Goal: Navigation & Orientation: Find specific page/section

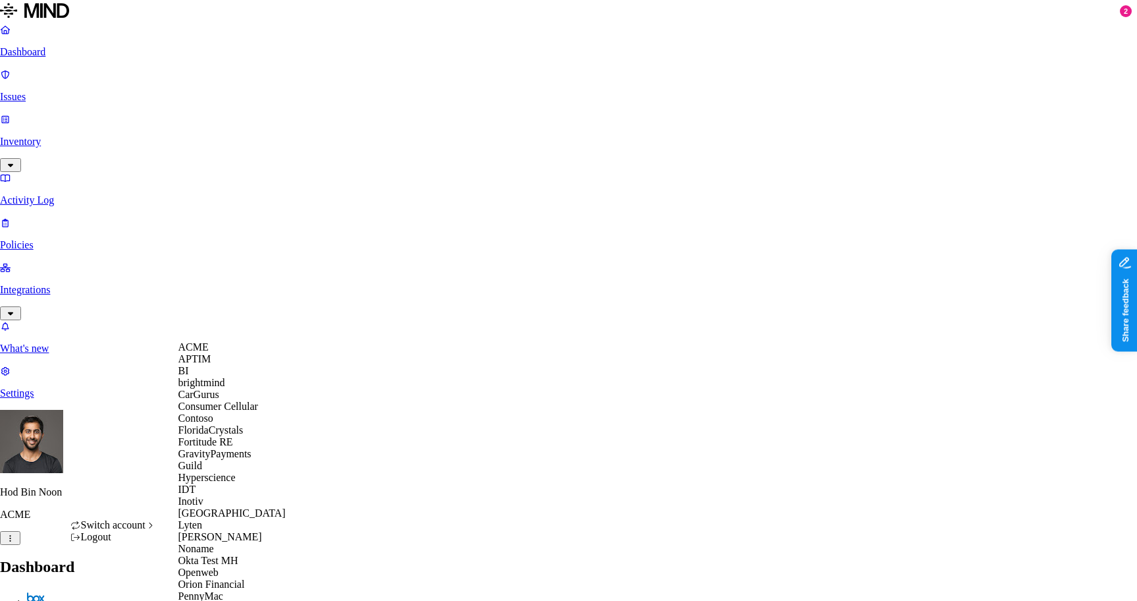
scroll to position [511, 0]
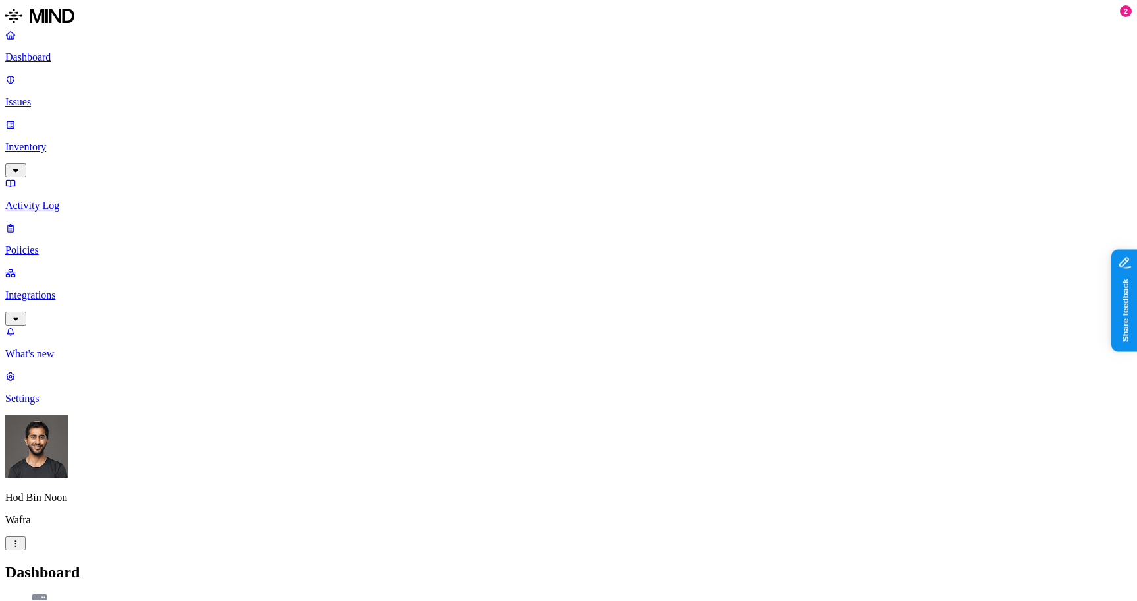
click at [67, 141] on p "Inventory" at bounding box center [568, 147] width 1127 height 12
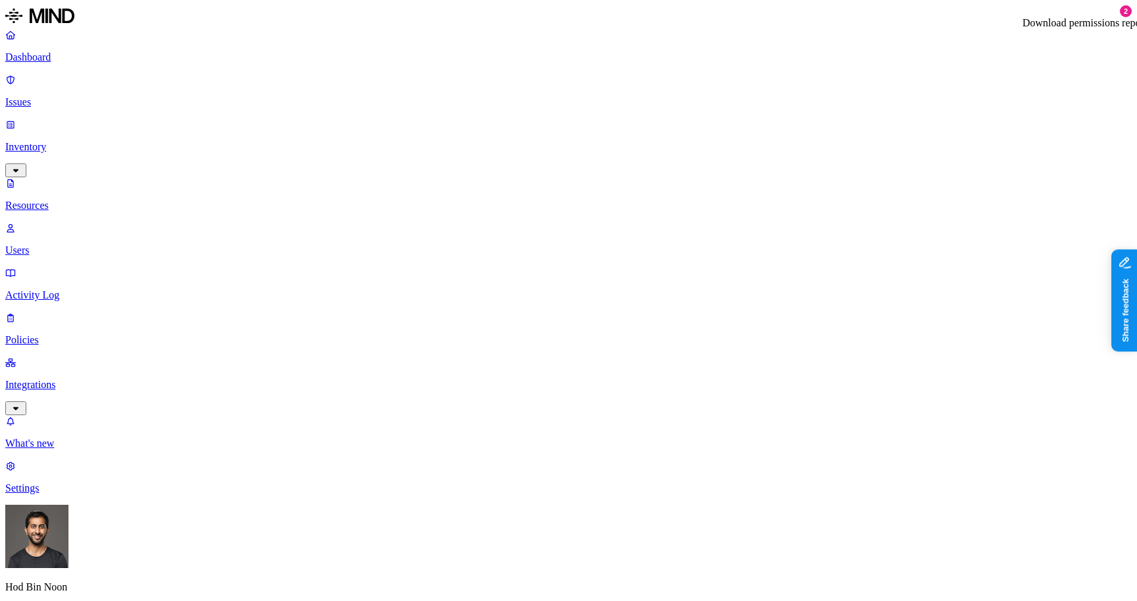
click at [104, 308] on nav "Dashboard Issues Inventory Resources Users Activity Log Policies Integrations W…" at bounding box center [568, 261] width 1127 height 465
click at [48, 89] on link "Issues" at bounding box center [568, 91] width 1127 height 34
click at [54, 267] on link "Activity Log" at bounding box center [568, 284] width 1127 height 34
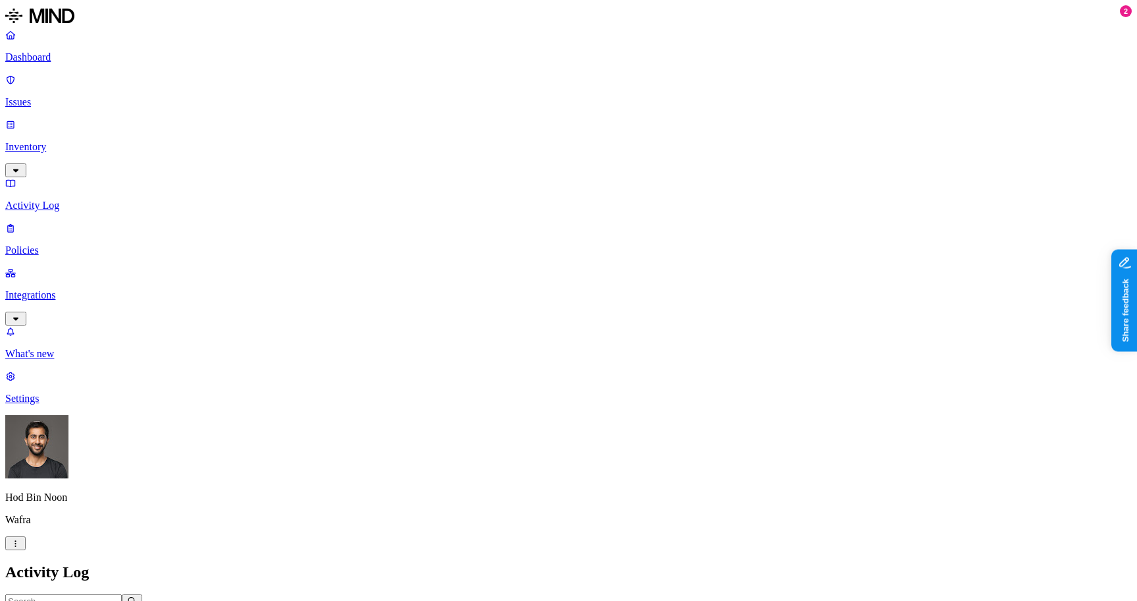
click at [60, 141] on p "Inventory" at bounding box center [568, 147] width 1127 height 12
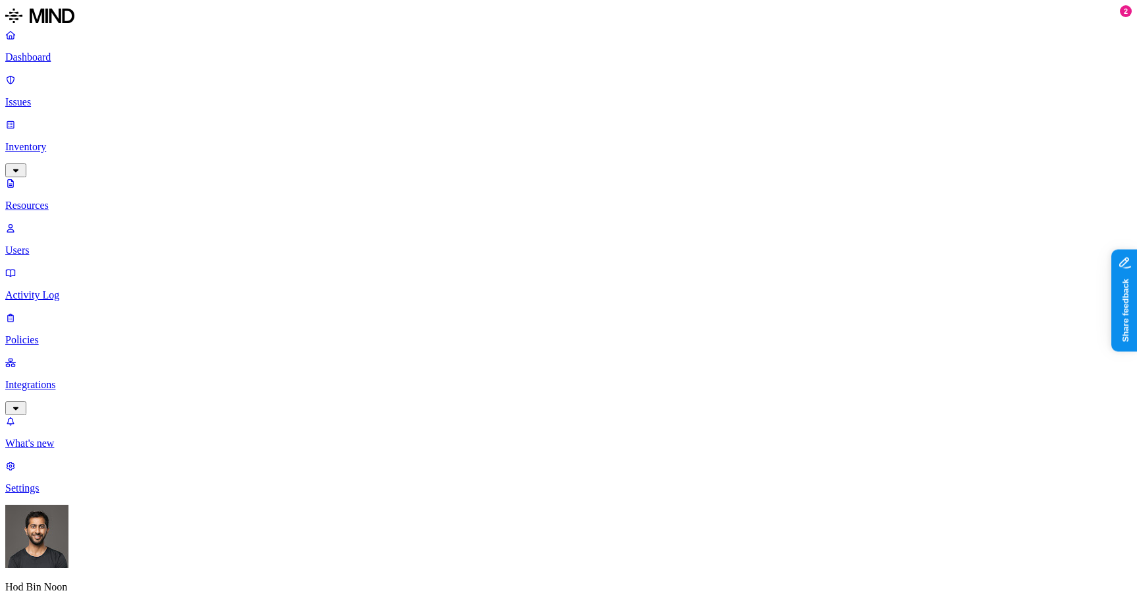
click at [57, 244] on p "Users" at bounding box center [568, 250] width 1127 height 12
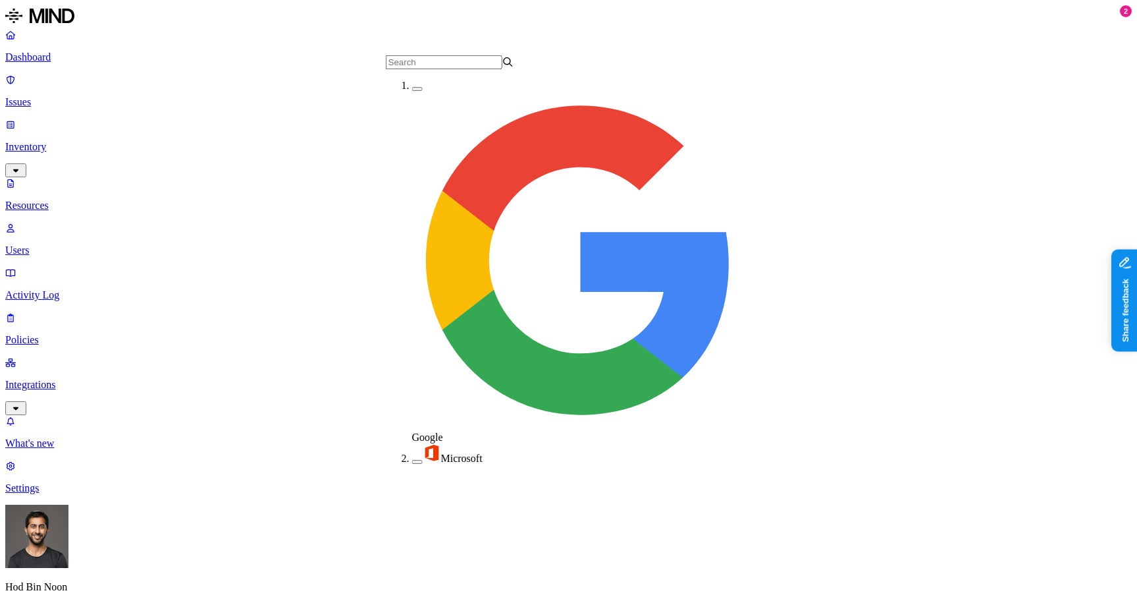
click at [61, 200] on p "Resources" at bounding box center [568, 206] width 1127 height 12
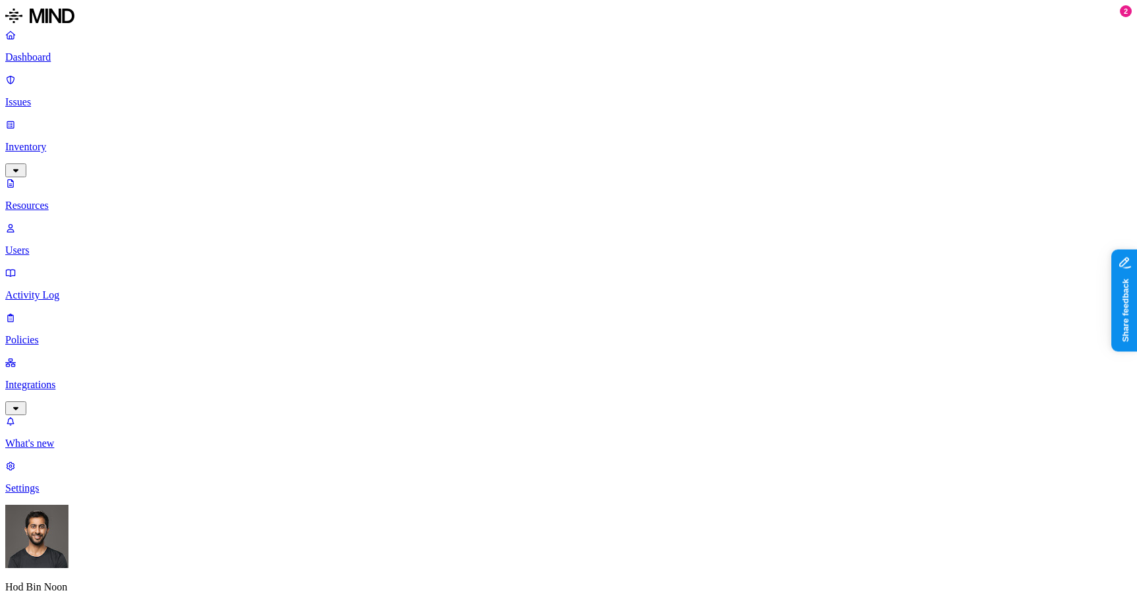
click at [69, 356] on link "Integrations" at bounding box center [568, 384] width 1127 height 57
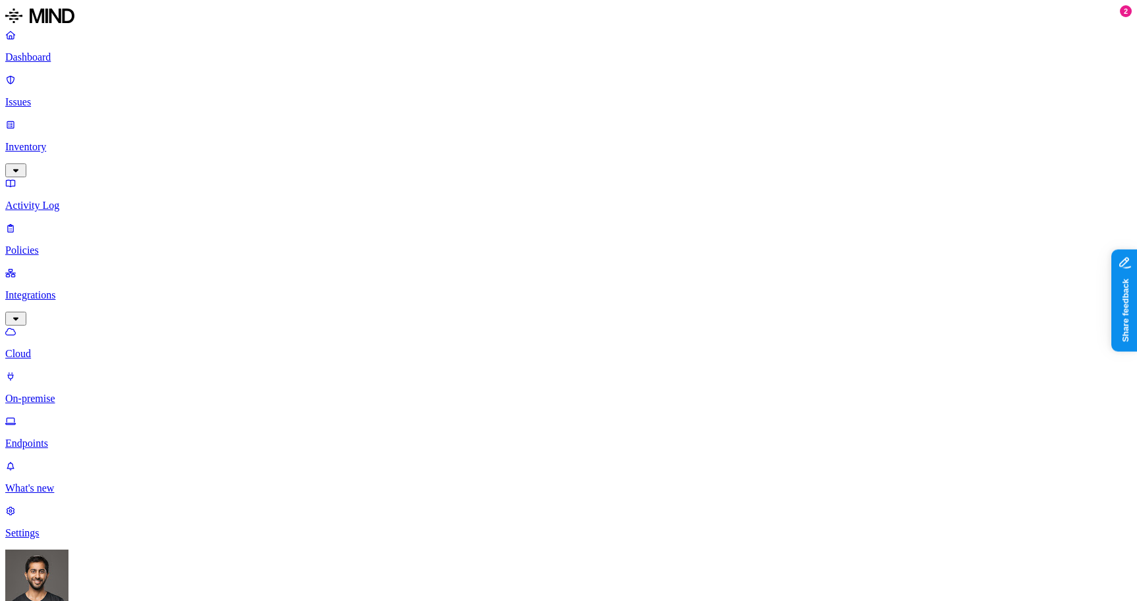
click at [60, 222] on link "Policies" at bounding box center [568, 239] width 1127 height 34
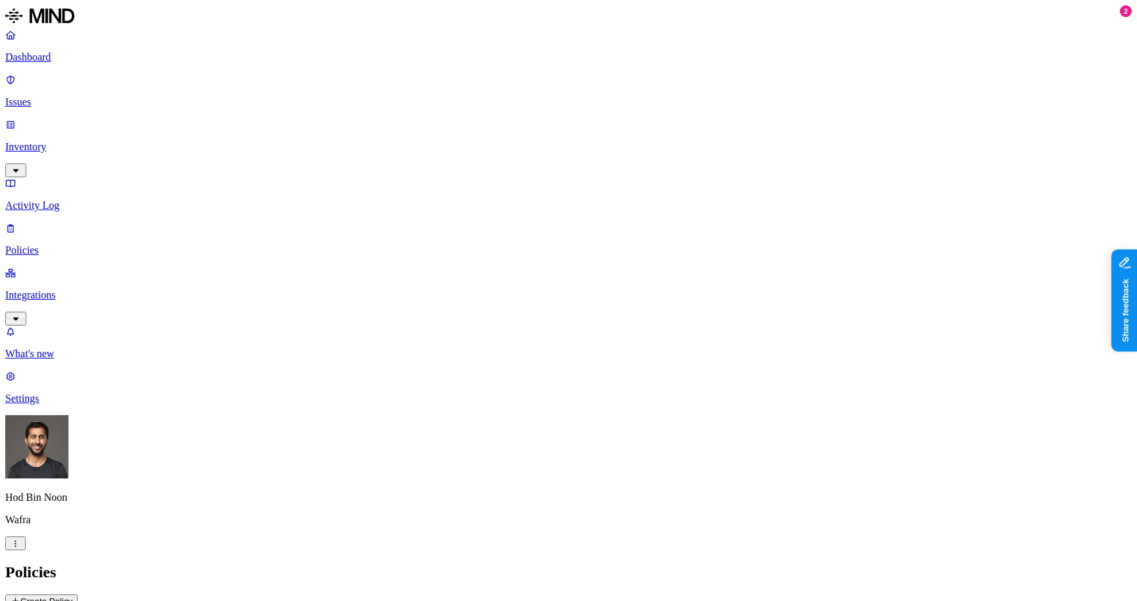
click at [75, 96] on p "Issues" at bounding box center [568, 102] width 1127 height 12
click at [77, 599] on span "Exposure" at bounding box center [58, 604] width 37 height 10
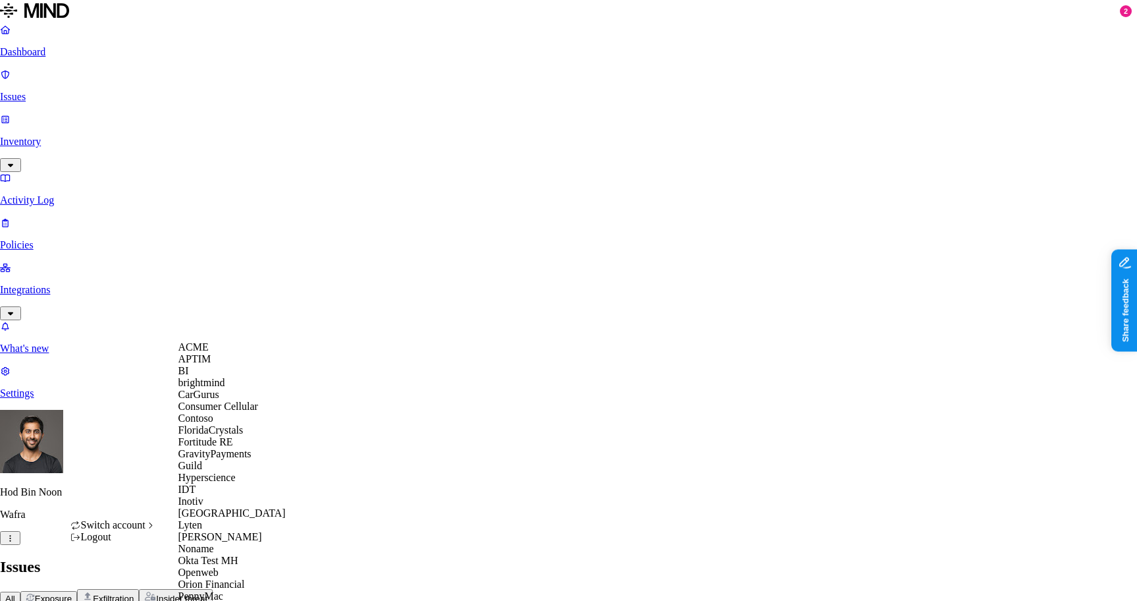
click at [207, 352] on span "ACME" at bounding box center [193, 346] width 30 height 11
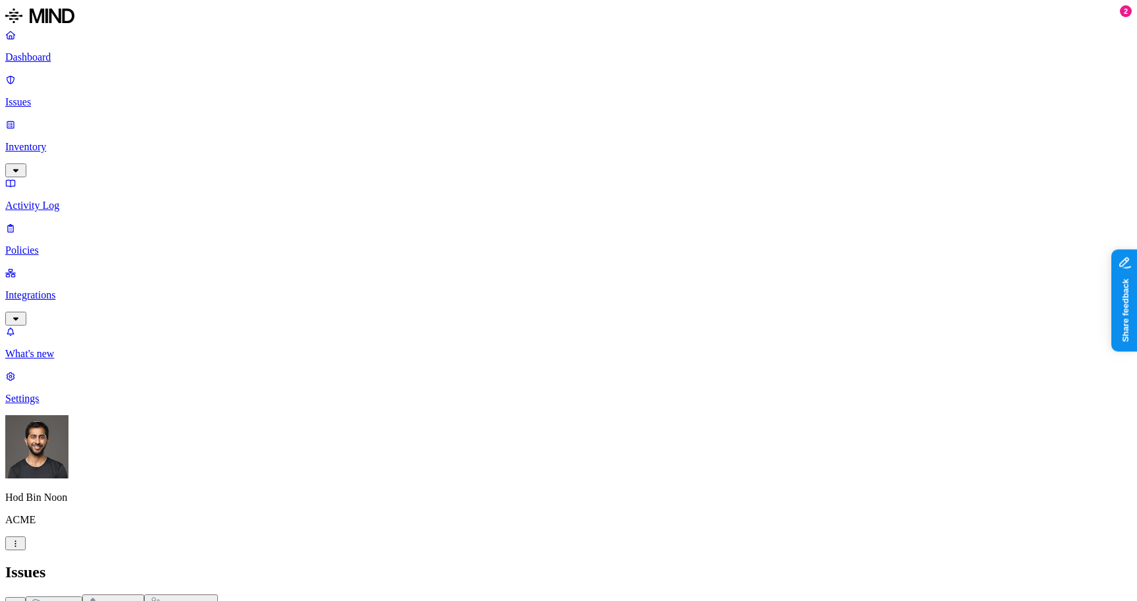
click at [751, 594] on div "All Exposure Exfiltration Insider threat" at bounding box center [568, 602] width 1127 height 16
